Goal: Task Accomplishment & Management: Use online tool/utility

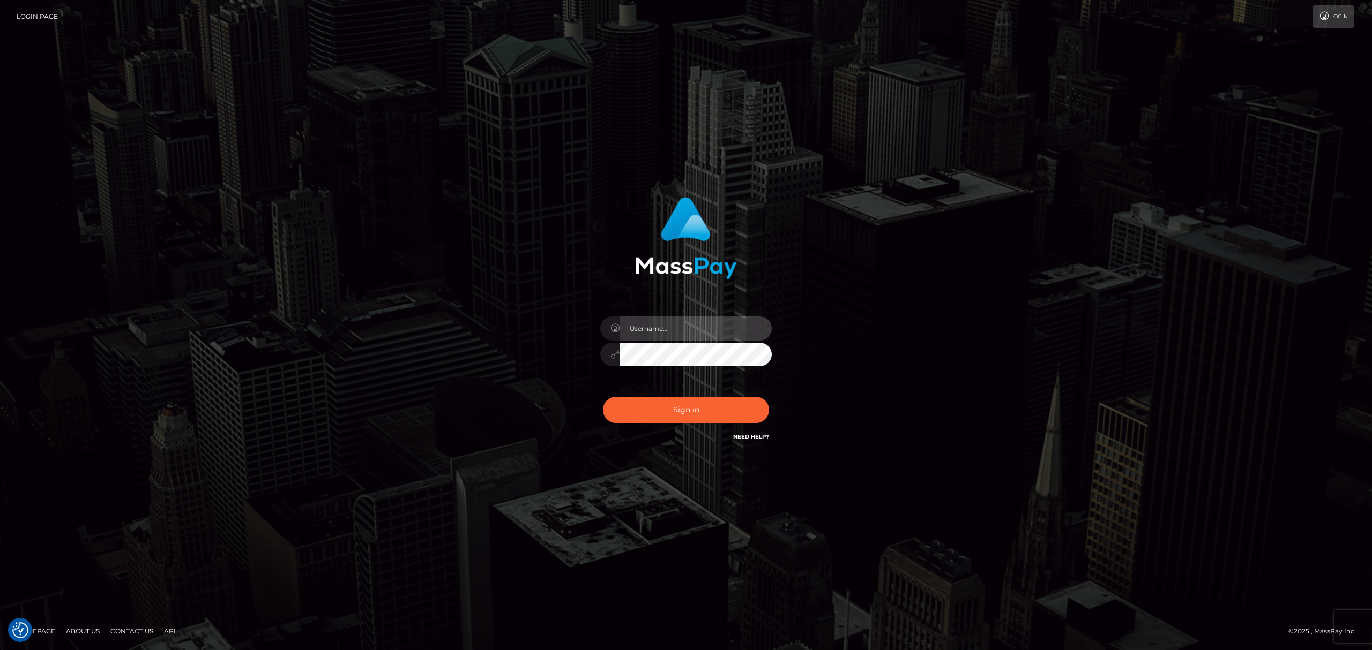
drag, startPoint x: 641, startPoint y: 328, endPoint x: 647, endPoint y: 329, distance: 5.9
click at [641, 329] on input "text" at bounding box center [695, 329] width 152 height 24
click at [680, 328] on input "text" at bounding box center [695, 329] width 152 height 24
type input "Eric"
click at [708, 408] on button "Sign in" at bounding box center [686, 410] width 166 height 26
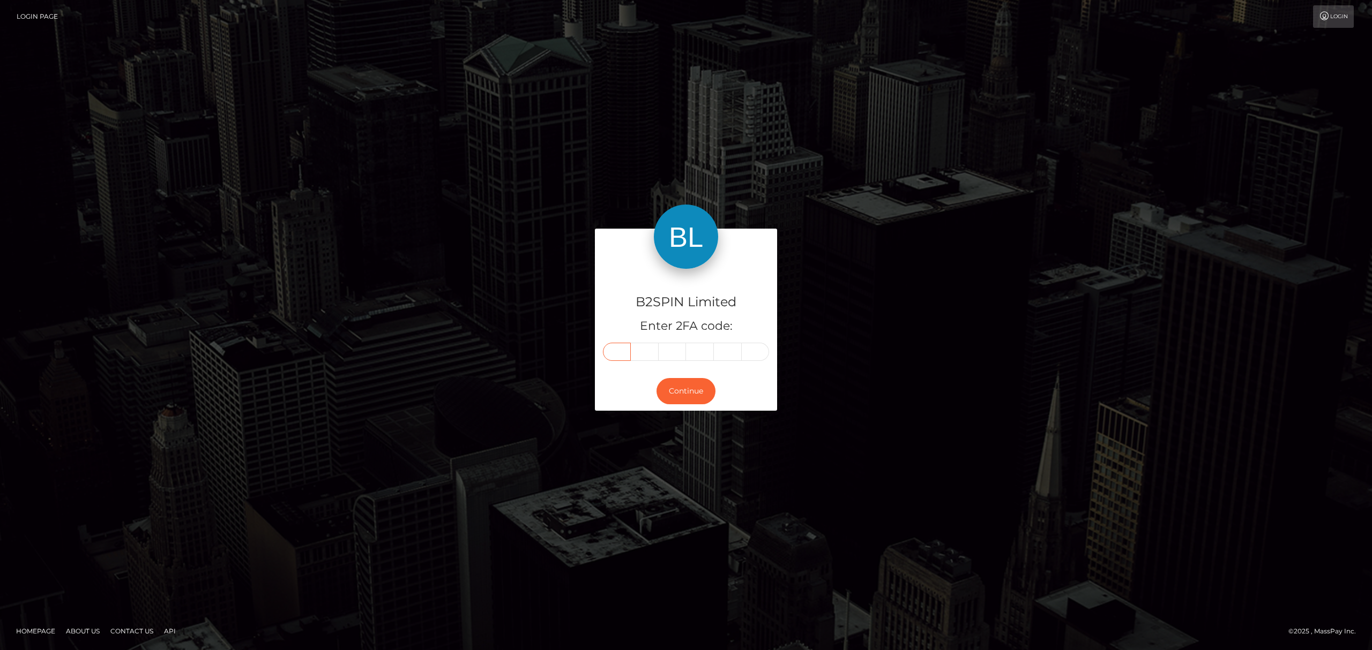
click at [613, 354] on input "text" at bounding box center [617, 352] width 28 height 18
paste input "9"
type input "9"
type input "8"
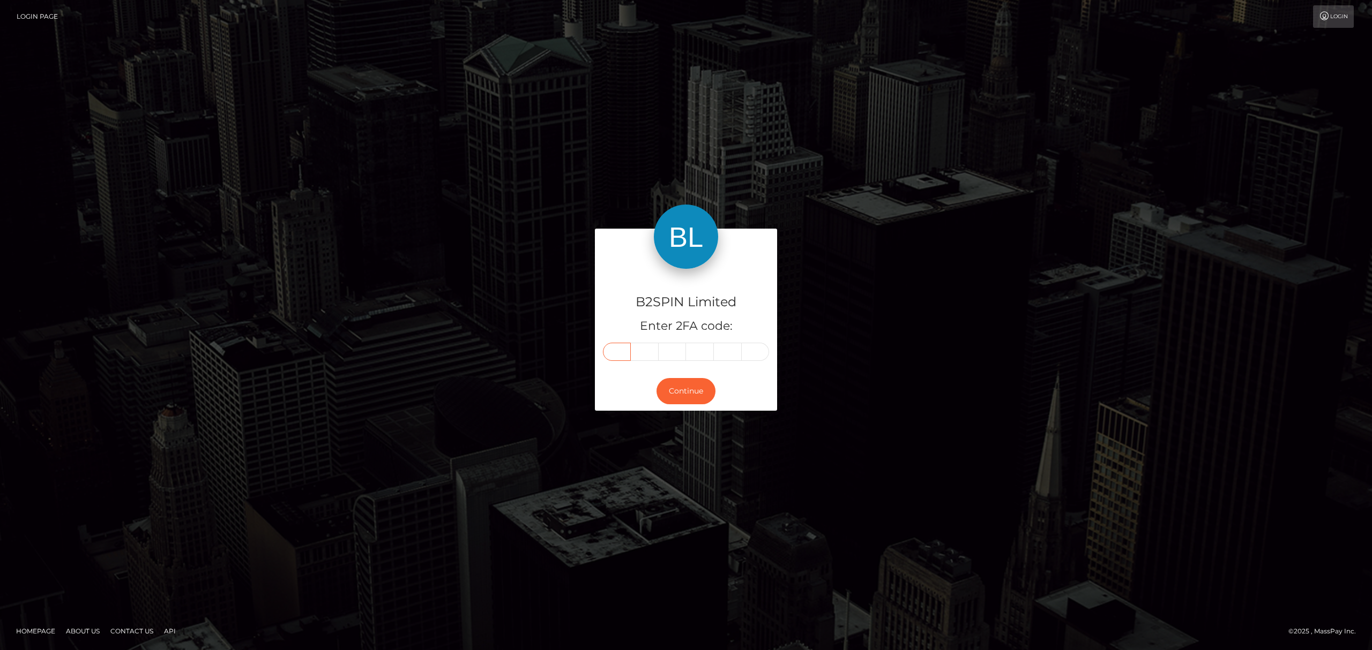
type input "6"
type input "3"
type input "1"
click at [686, 388] on button "Continue" at bounding box center [685, 391] width 59 height 26
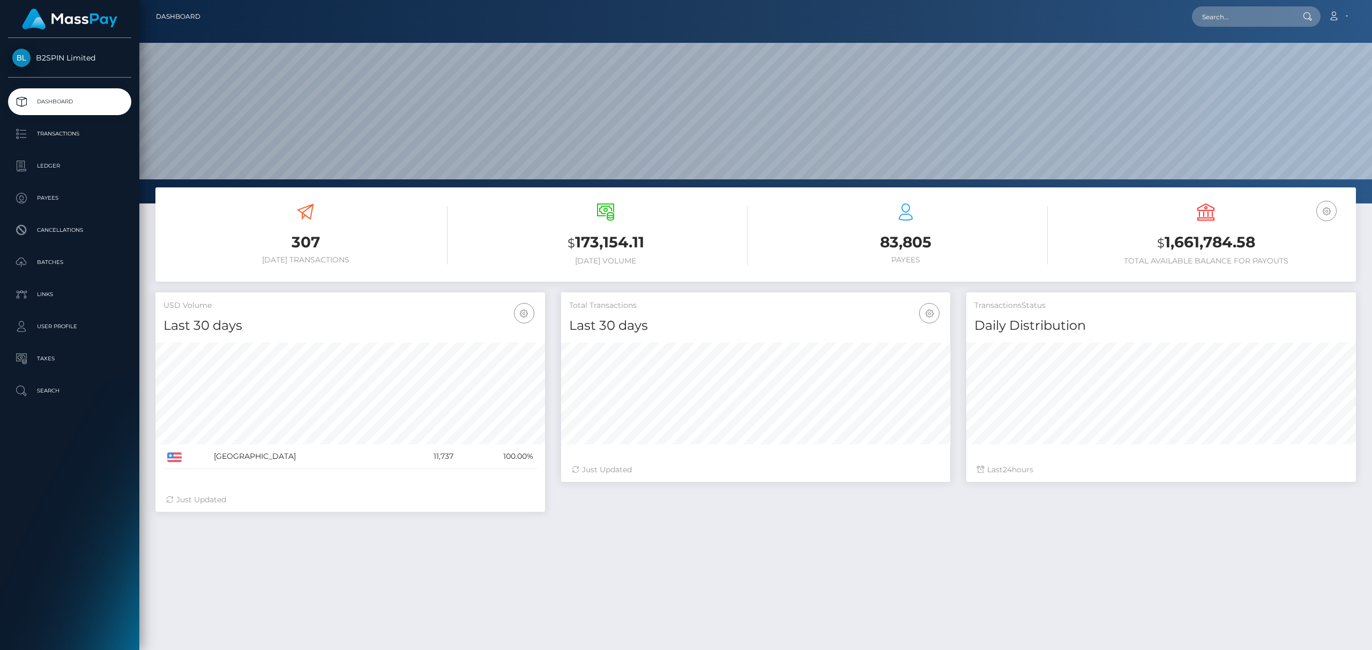
scroll to position [190, 389]
click at [89, 135] on p "Transactions" at bounding box center [69, 134] width 115 height 16
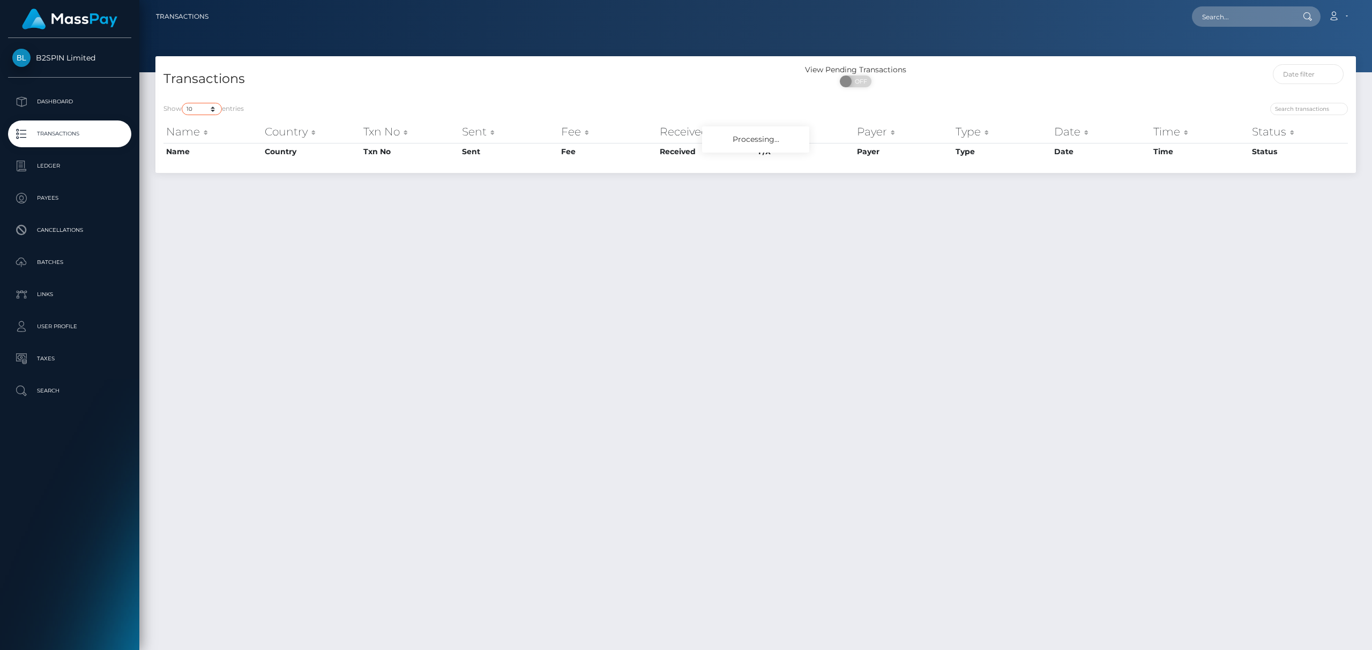
click at [200, 108] on select "10 25 50 100 250 500 1,000 3,500" at bounding box center [202, 109] width 40 height 12
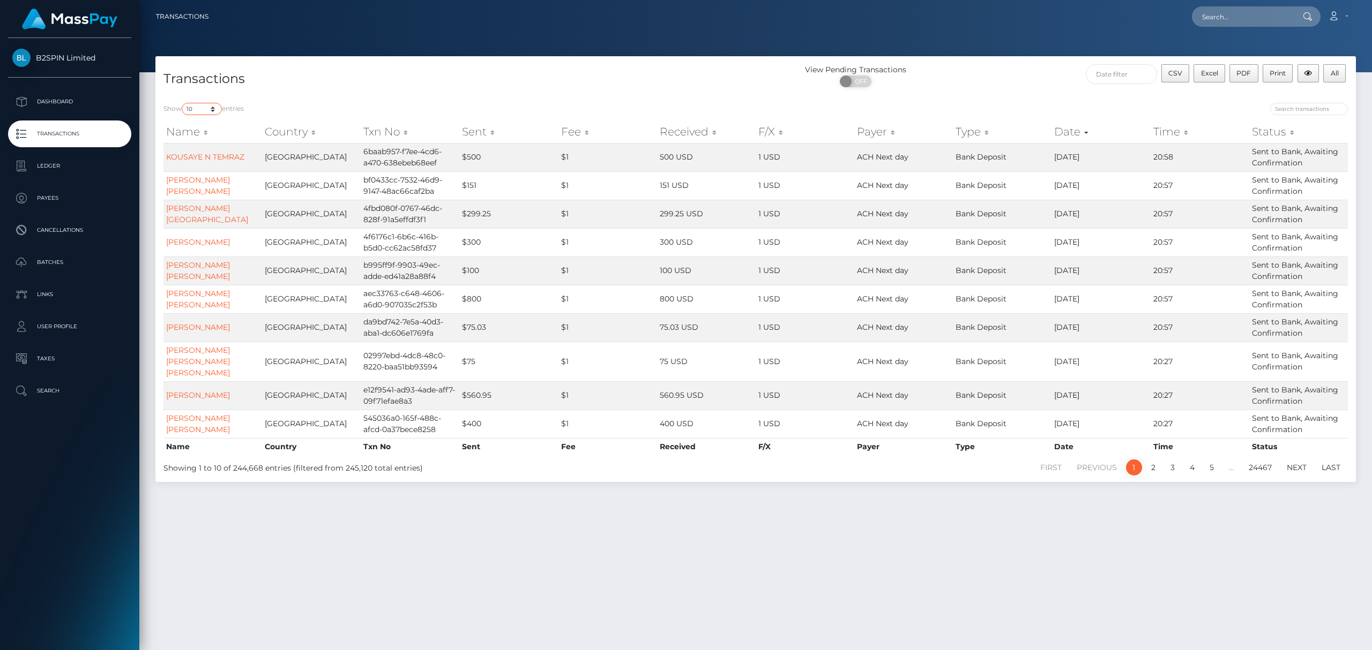
select select "3500"
click at [183, 103] on select "10 25 50 100 250 500 1,000 3,500" at bounding box center [202, 109] width 40 height 12
click at [862, 81] on span "OFF" at bounding box center [858, 82] width 27 height 12
checkbox input "true"
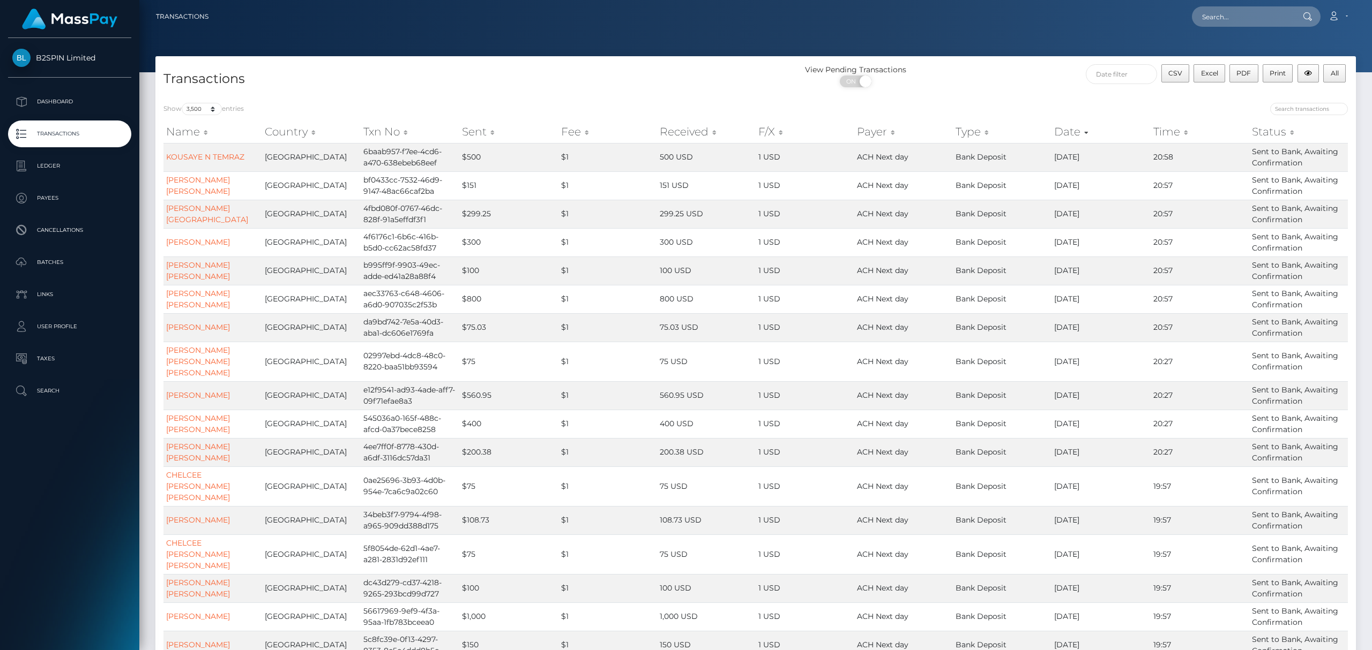
click at [1184, 111] on div at bounding box center [1056, 110] width 584 height 15
click at [1206, 77] on button "Excel" at bounding box center [1209, 73] width 32 height 18
